Goal: Check status: Check status

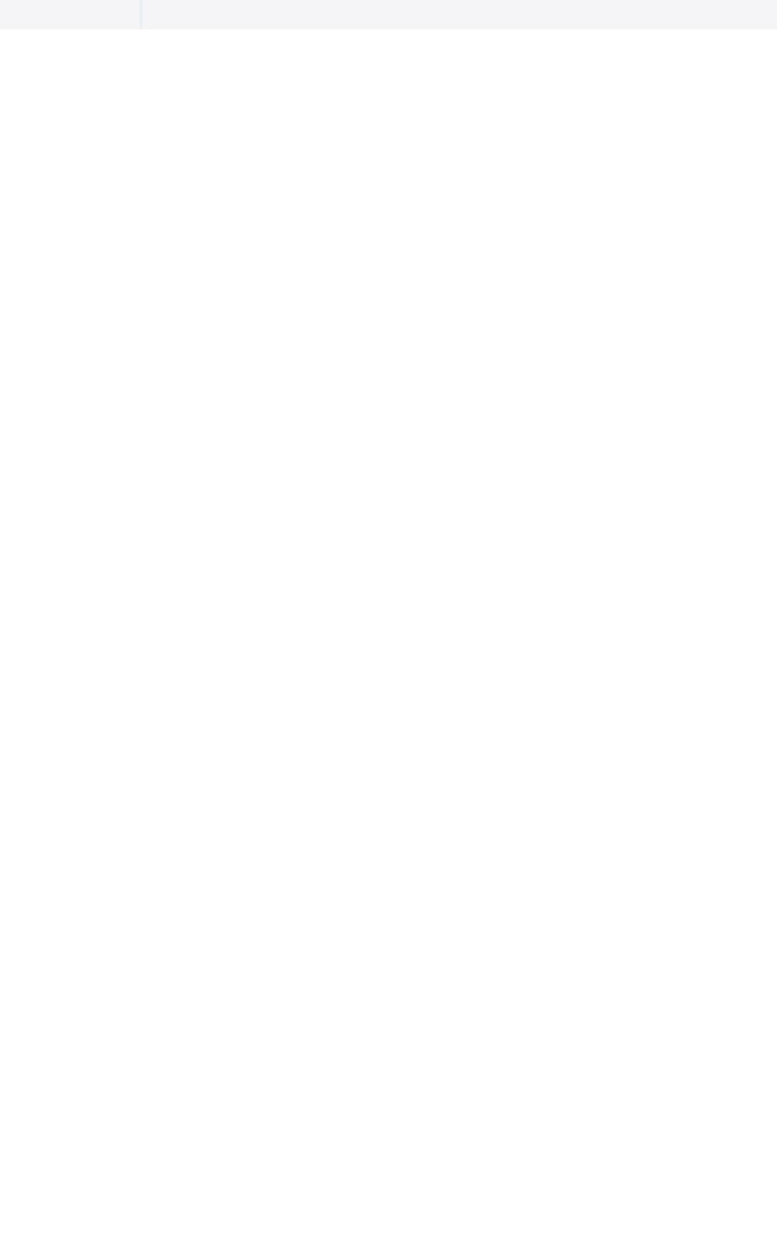
scroll to position [197, 0]
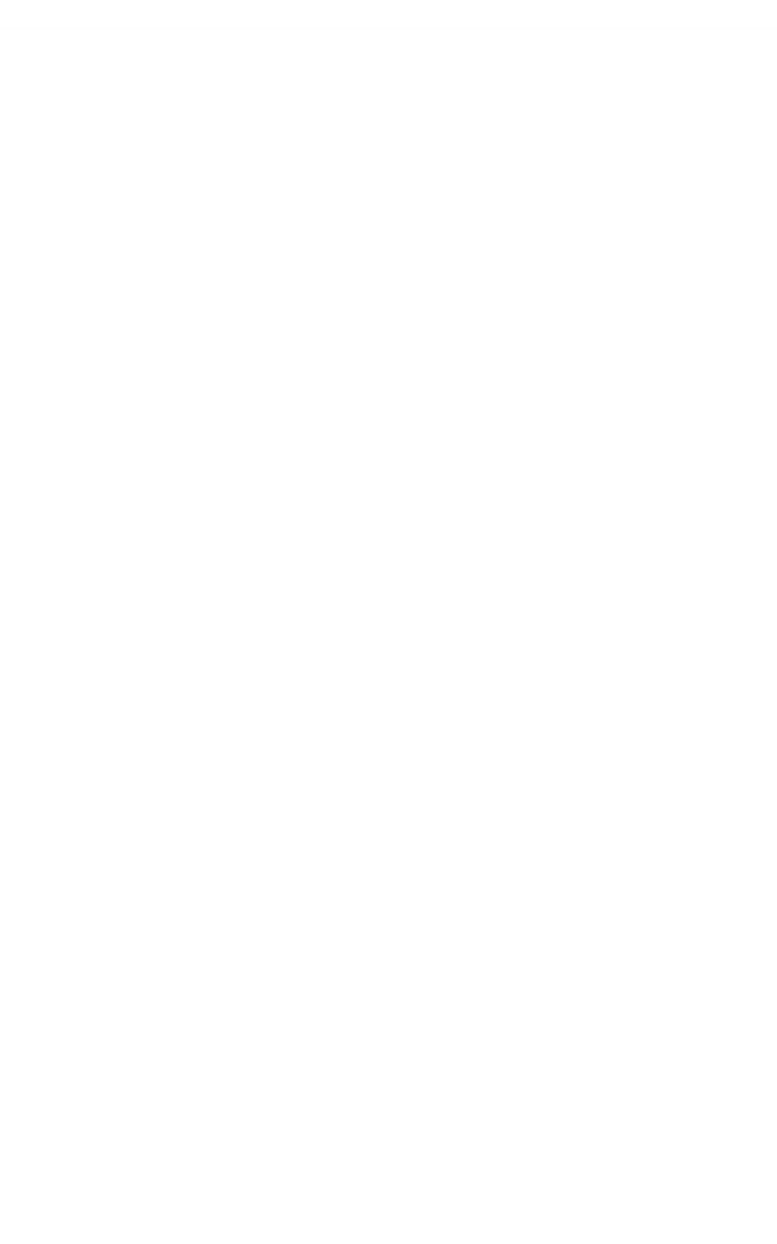
click at [687, 1243] on html "Broadsheet Third Term / 2024-2025 Mary Ene enemary16@gmail.com Dashboard Staff …" at bounding box center [388, 622] width 777 height 1244
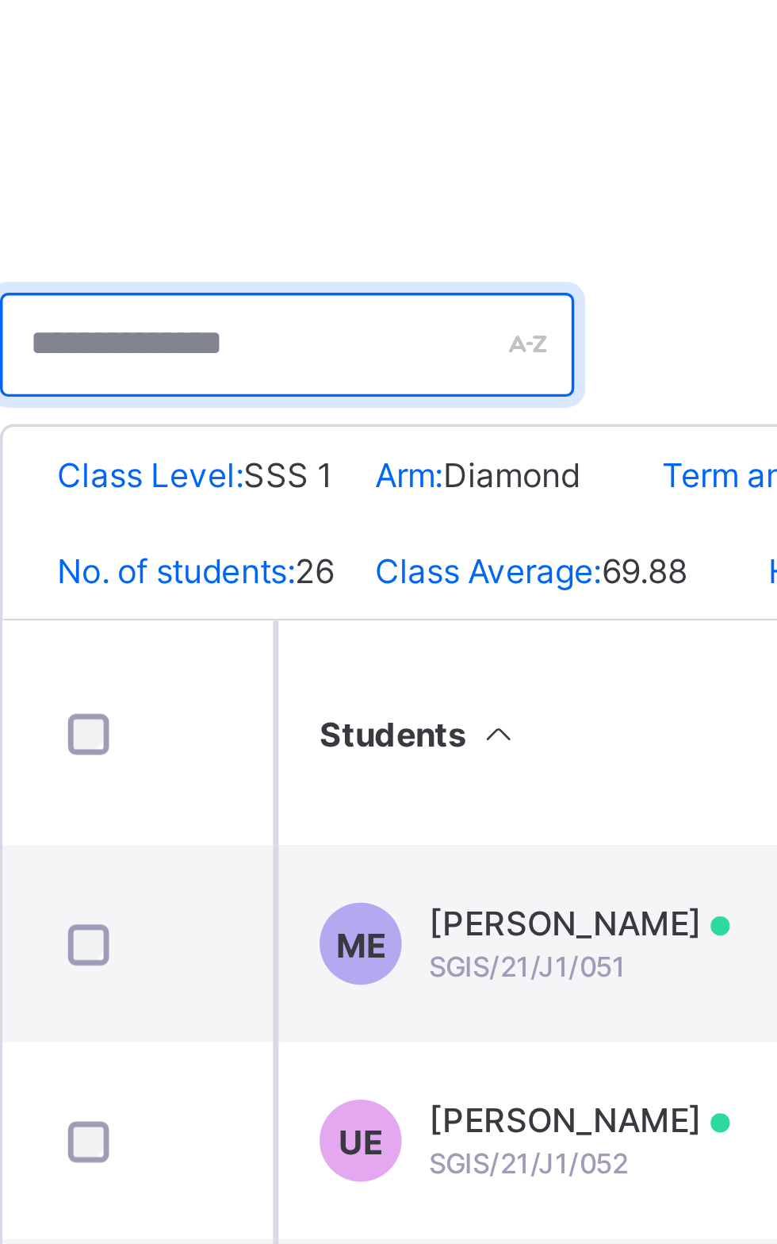
click at [319, 393] on input "text" at bounding box center [289, 400] width 167 height 30
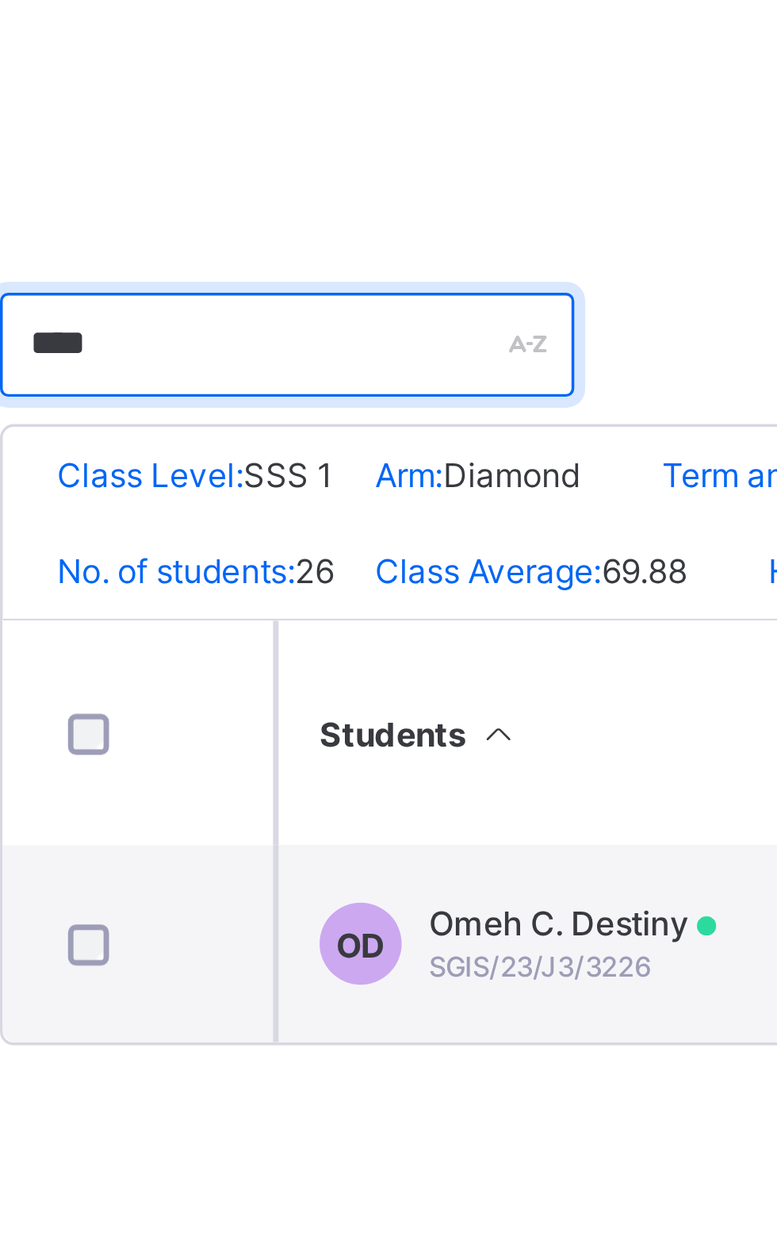
type input "****"
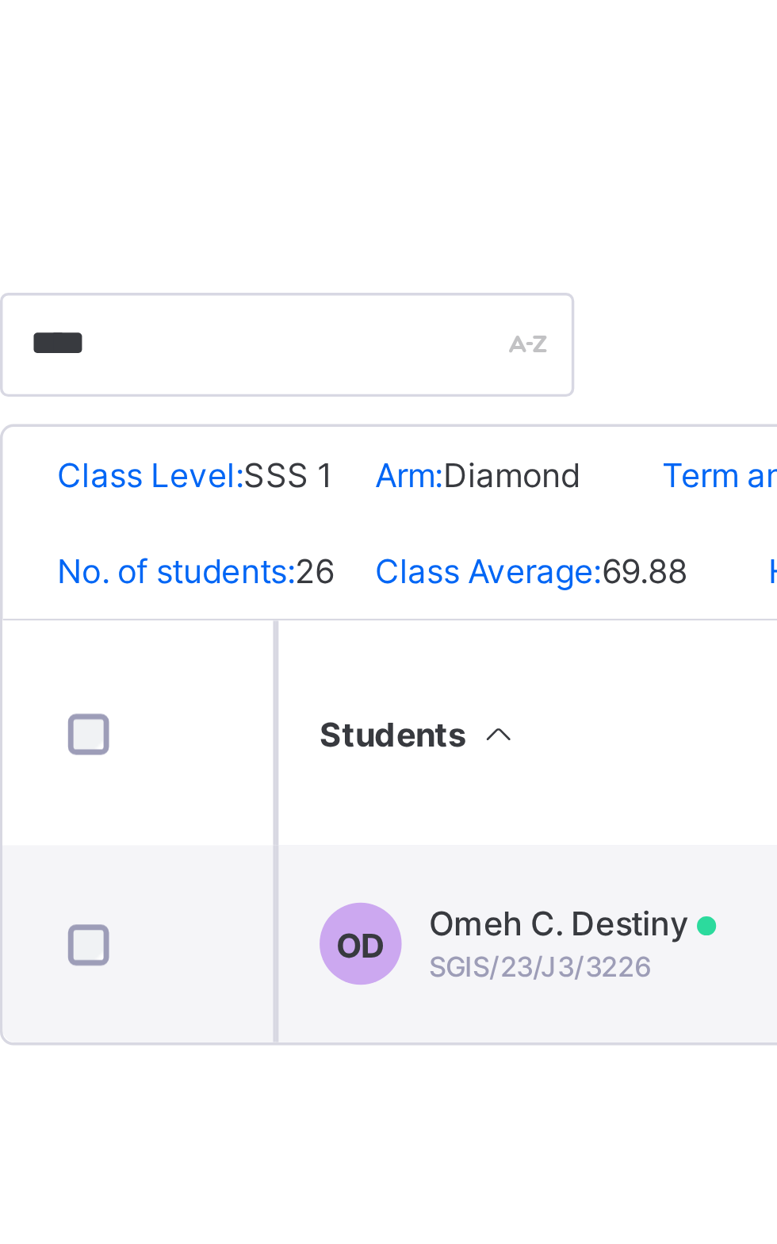
click at [385, 583] on span "SGIS/23/J3/3226" at bounding box center [363, 580] width 64 height 10
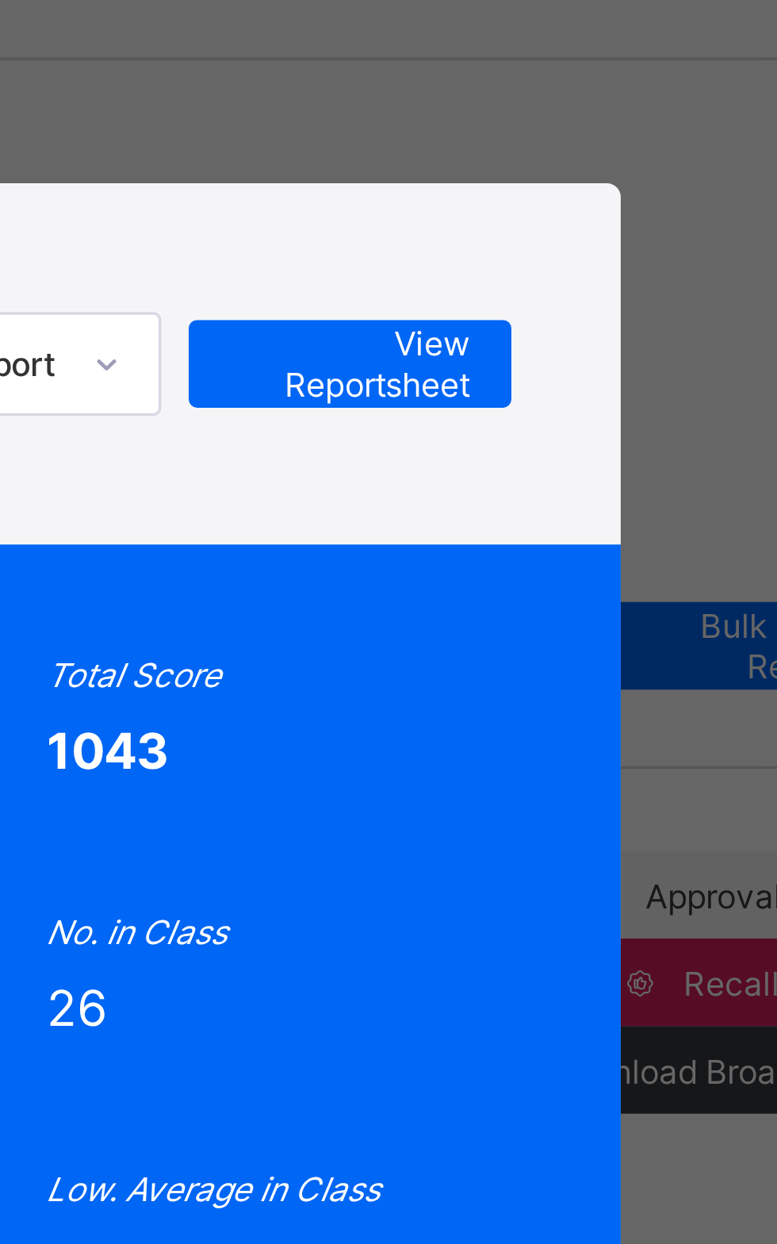
click at [617, 163] on span "View Reportsheet" at bounding box center [582, 152] width 70 height 24
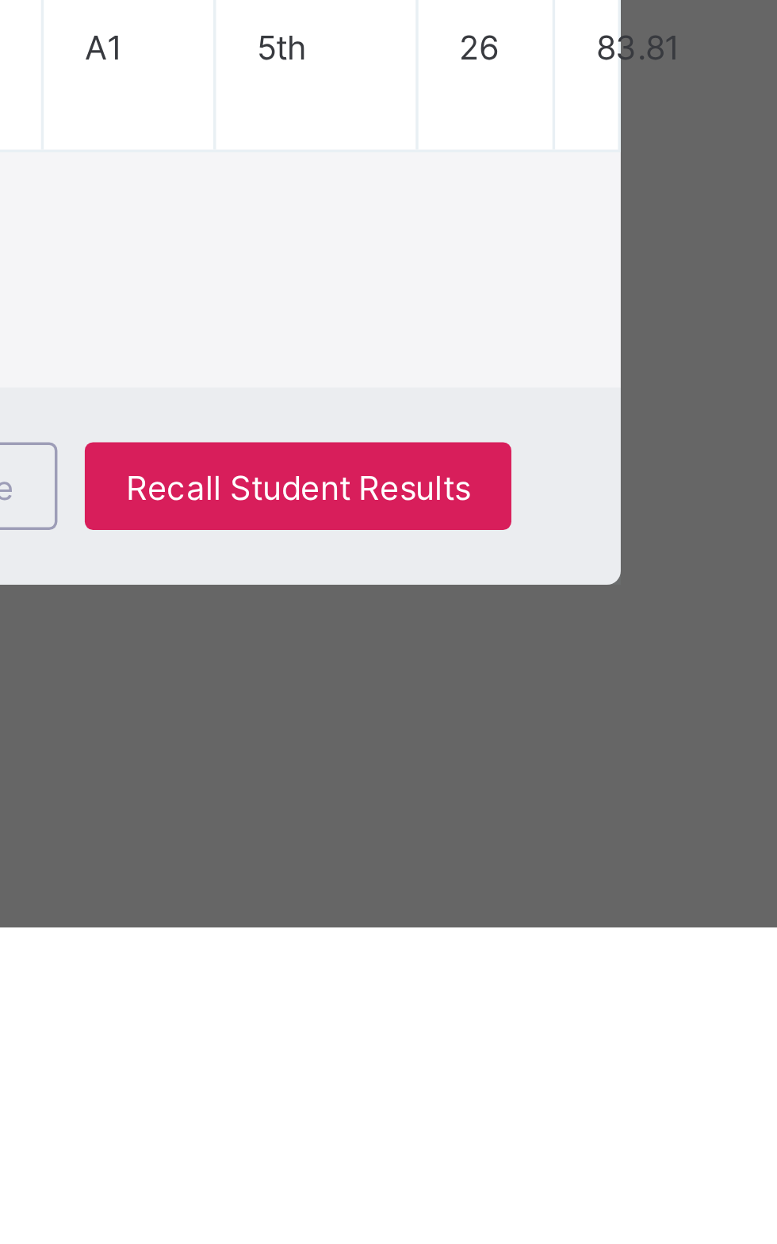
click at [542, 1243] on div "OD SGIS/23/J3/3226 Omeh C. Destiny SSS 1 Diamond Approved End of Term Report Vi…" at bounding box center [388, 622] width 777 height 1244
click at [497, 1129] on div "Close" at bounding box center [472, 1115] width 51 height 25
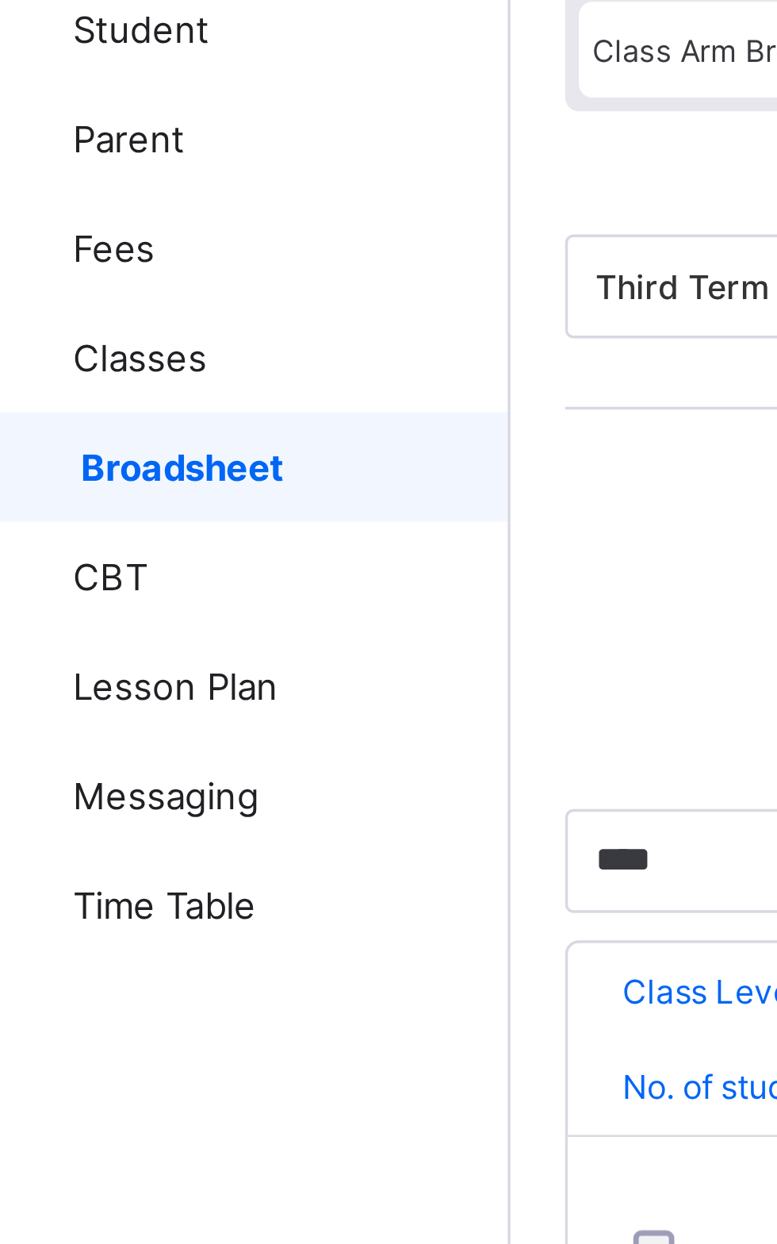
click at [140, 289] on span "Broadsheet" at bounding box center [128, 285] width 125 height 13
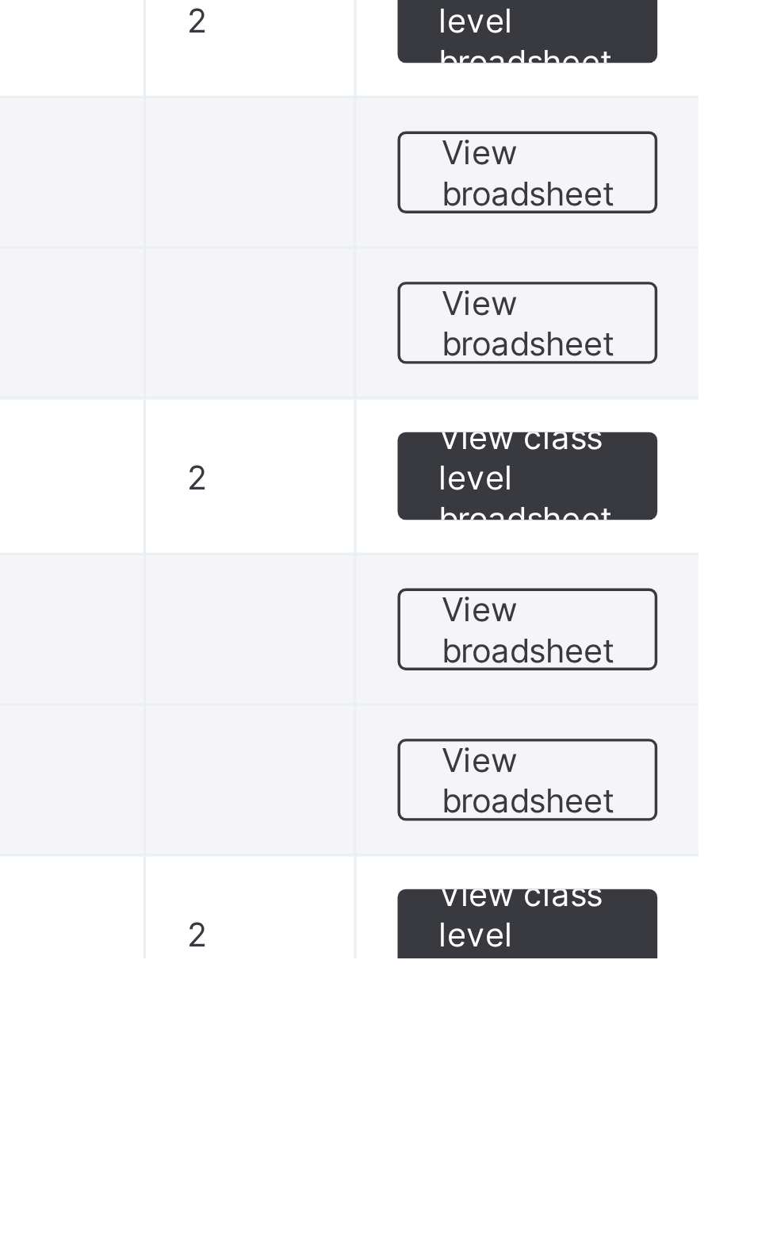
click at [700, 1144] on span "View broadsheet" at bounding box center [699, 1149] width 50 height 24
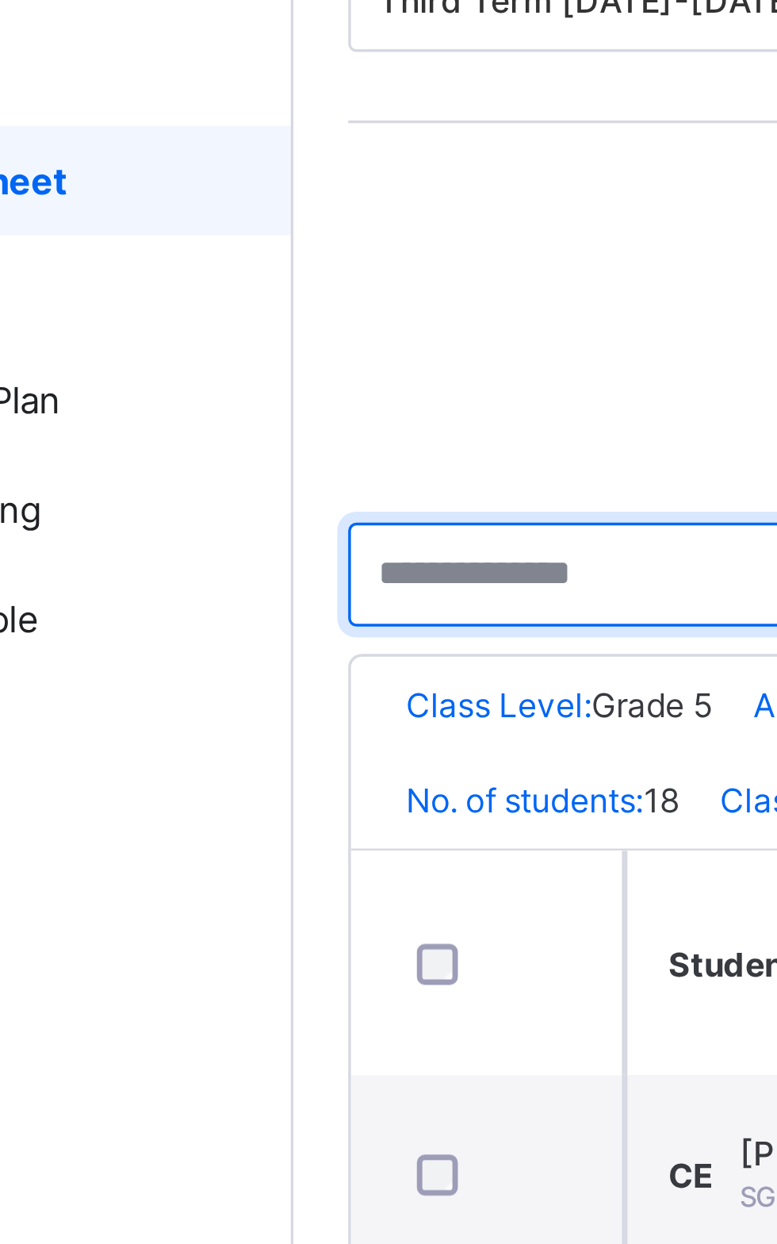
click at [278, 401] on input "text" at bounding box center [289, 400] width 167 height 30
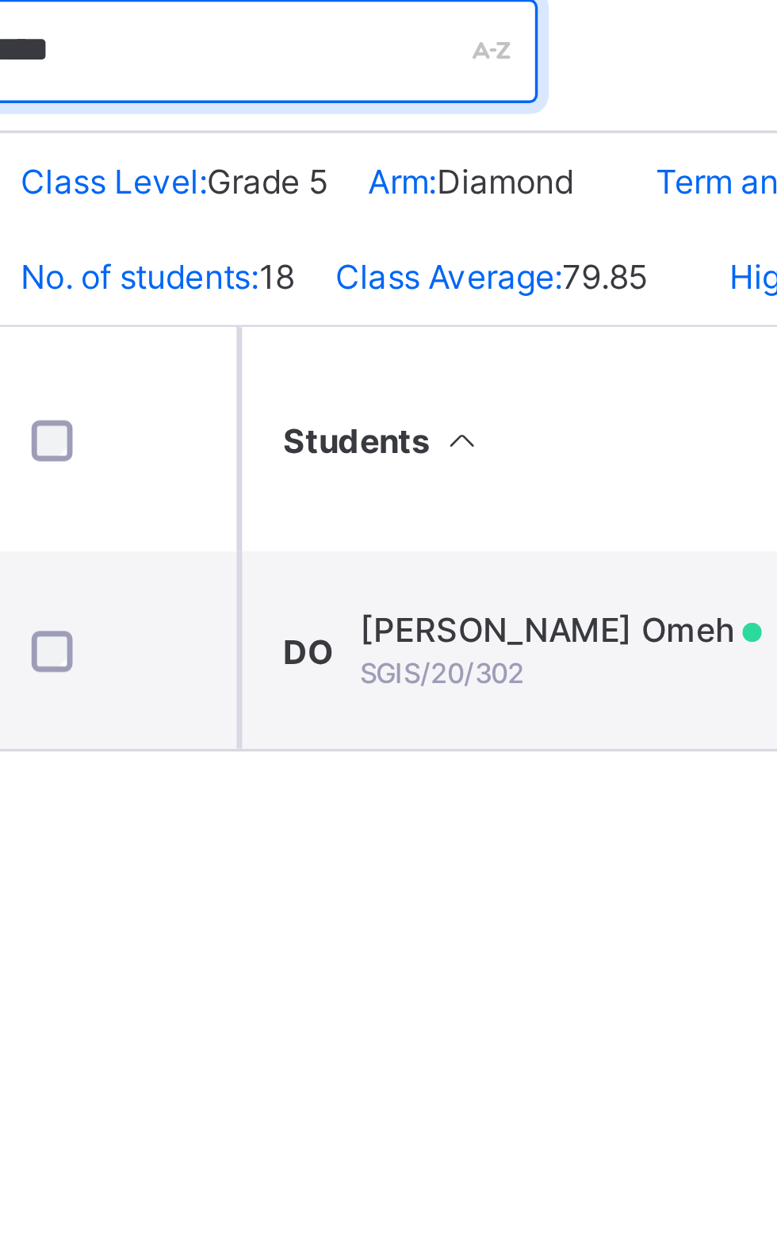
type input "****"
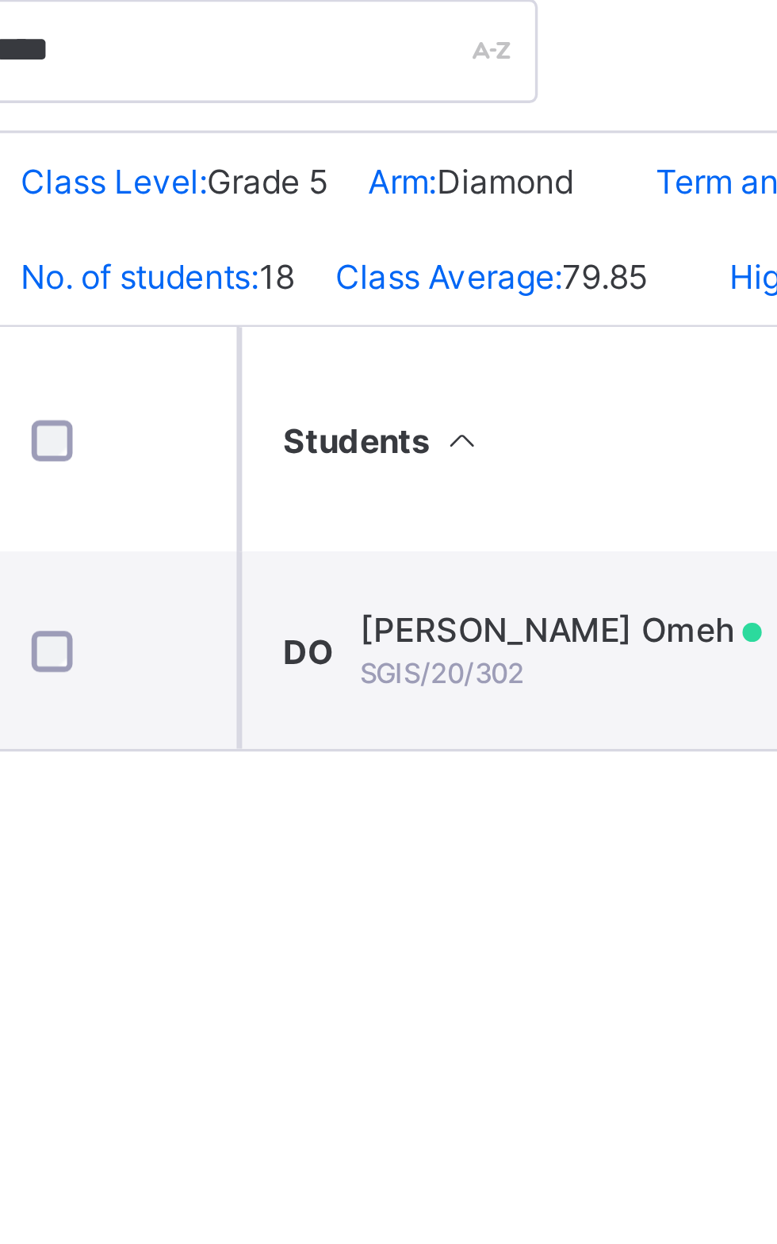
click at [403, 569] on div "DO David Ifechidelu Omeh SGIS/20/302" at bounding box center [368, 574] width 139 height 24
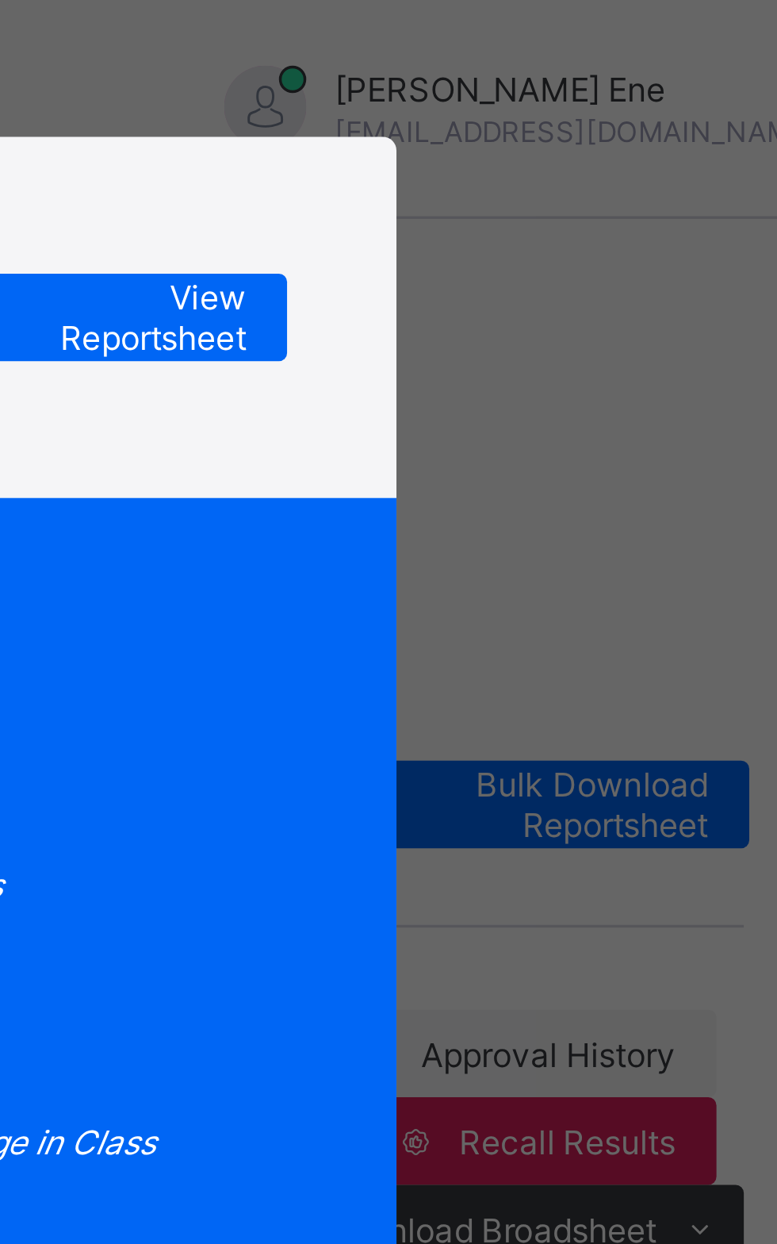
click at [617, 104] on span "View Reportsheet" at bounding box center [582, 92] width 70 height 24
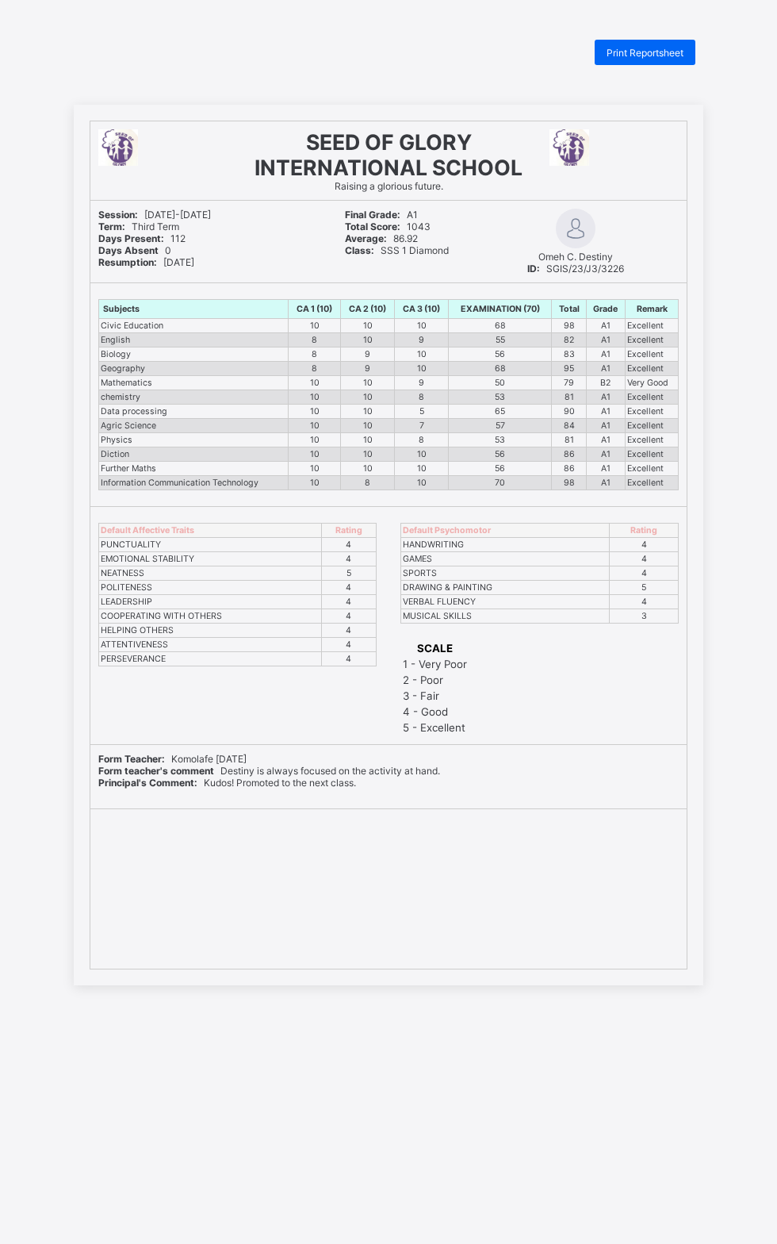
click at [685, 57] on div "Print Reportsheet" at bounding box center [645, 52] width 101 height 25
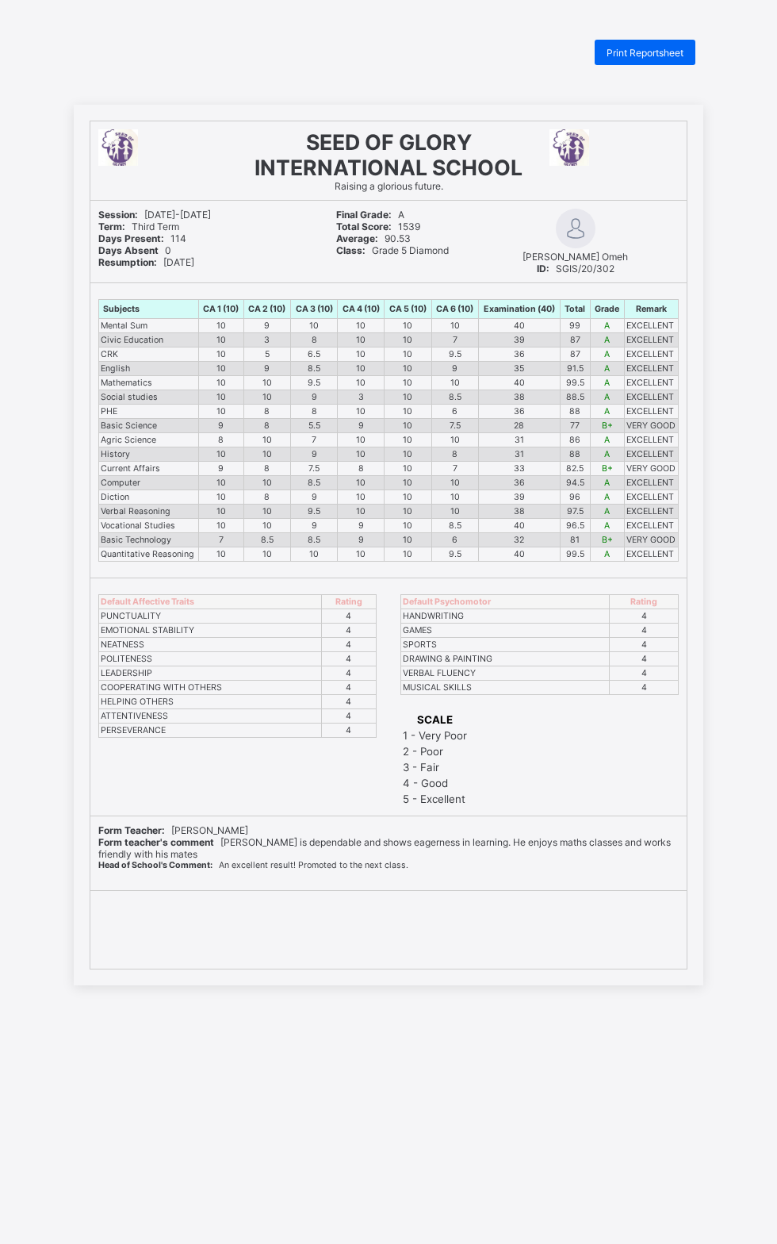
click at [679, 59] on div "Print Reportsheet" at bounding box center [645, 52] width 101 height 25
